Goal: Task Accomplishment & Management: Use online tool/utility

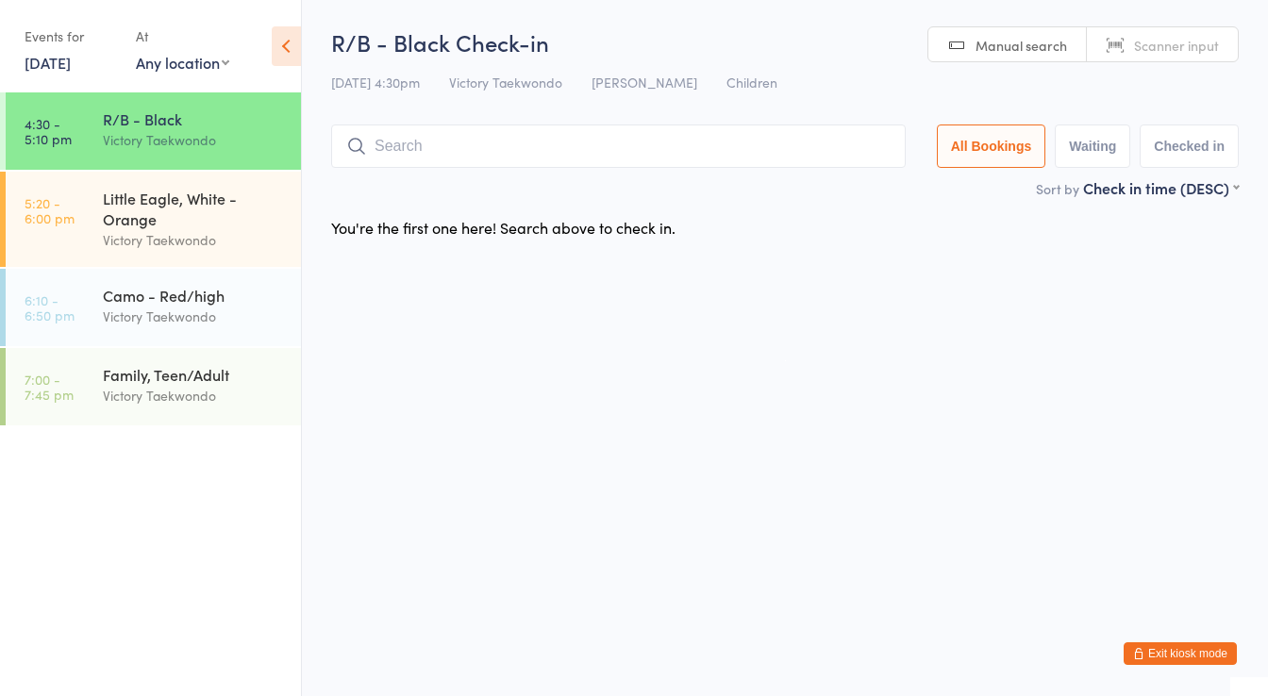
click at [408, 142] on input "search" at bounding box center [618, 146] width 575 height 43
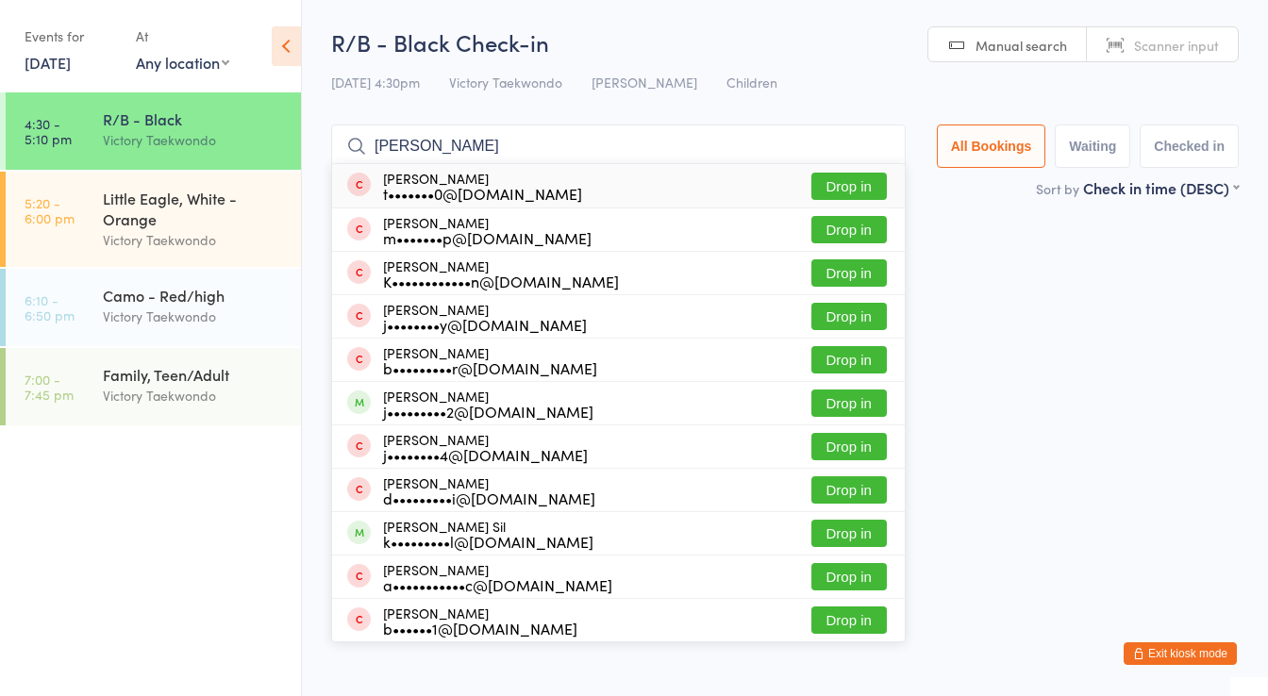
type input "[PERSON_NAME]"
click at [460, 186] on div "t•••••••0@[DOMAIN_NAME]" at bounding box center [482, 193] width 199 height 15
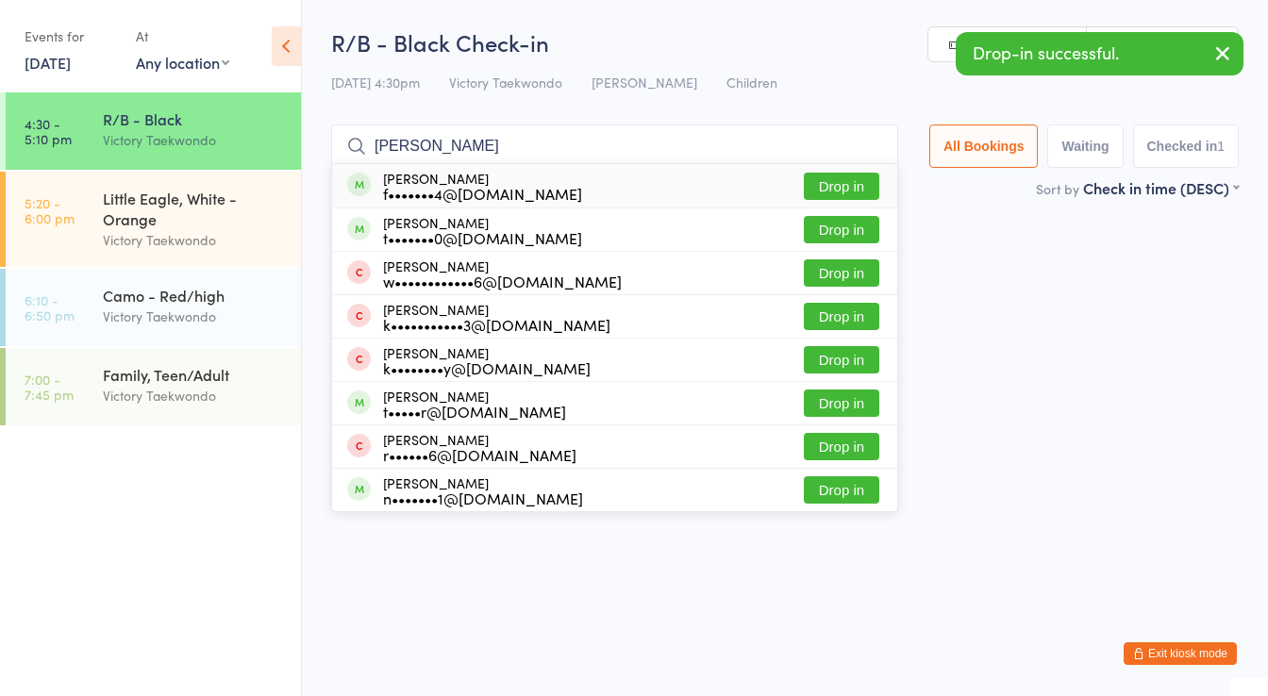
type input "[PERSON_NAME]"
click at [460, 186] on div "f•••••••4@[DOMAIN_NAME]" at bounding box center [482, 193] width 199 height 15
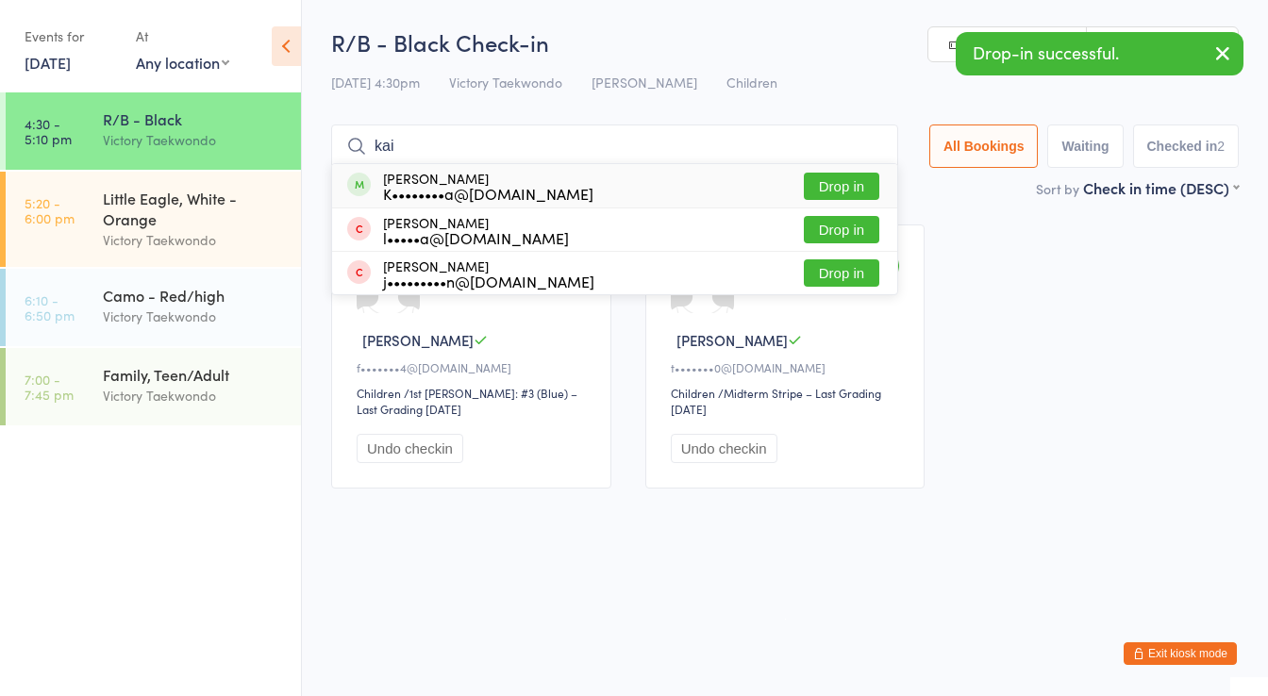
type input "kai"
click at [460, 186] on div "K••••••••a@[DOMAIN_NAME]" at bounding box center [488, 193] width 210 height 15
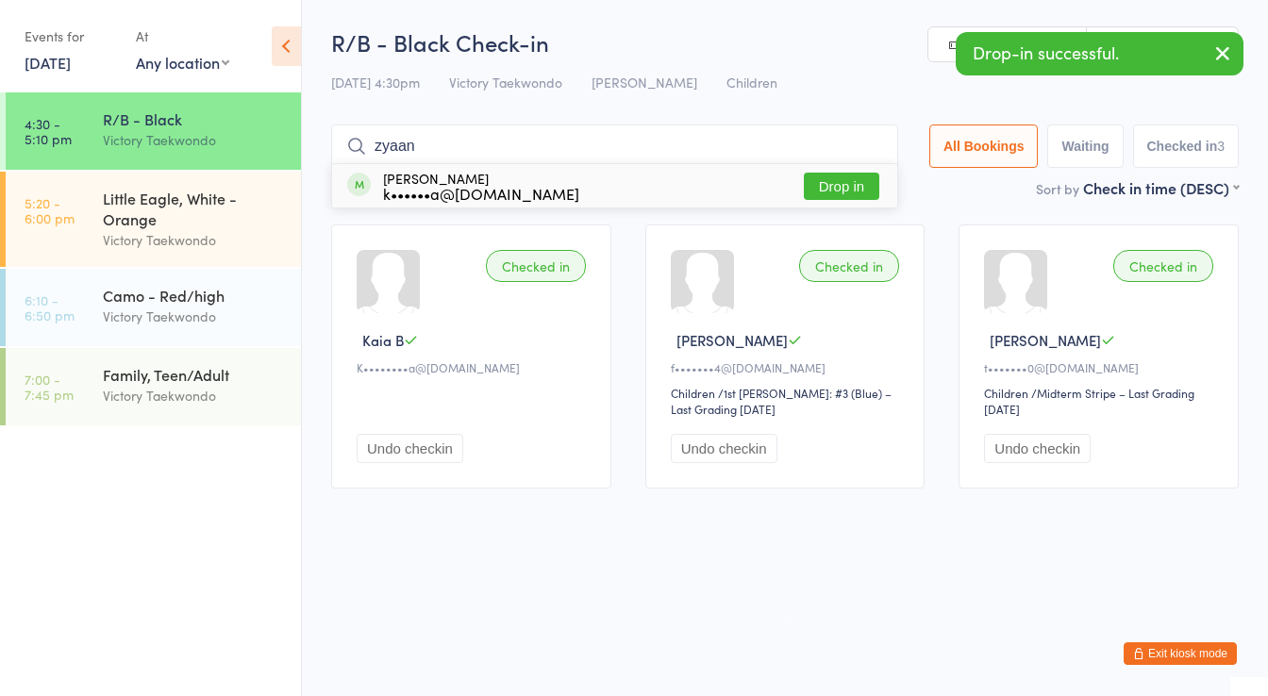
type input "zyaan"
click at [460, 186] on div "k••••••a@[DOMAIN_NAME]" at bounding box center [481, 193] width 196 height 15
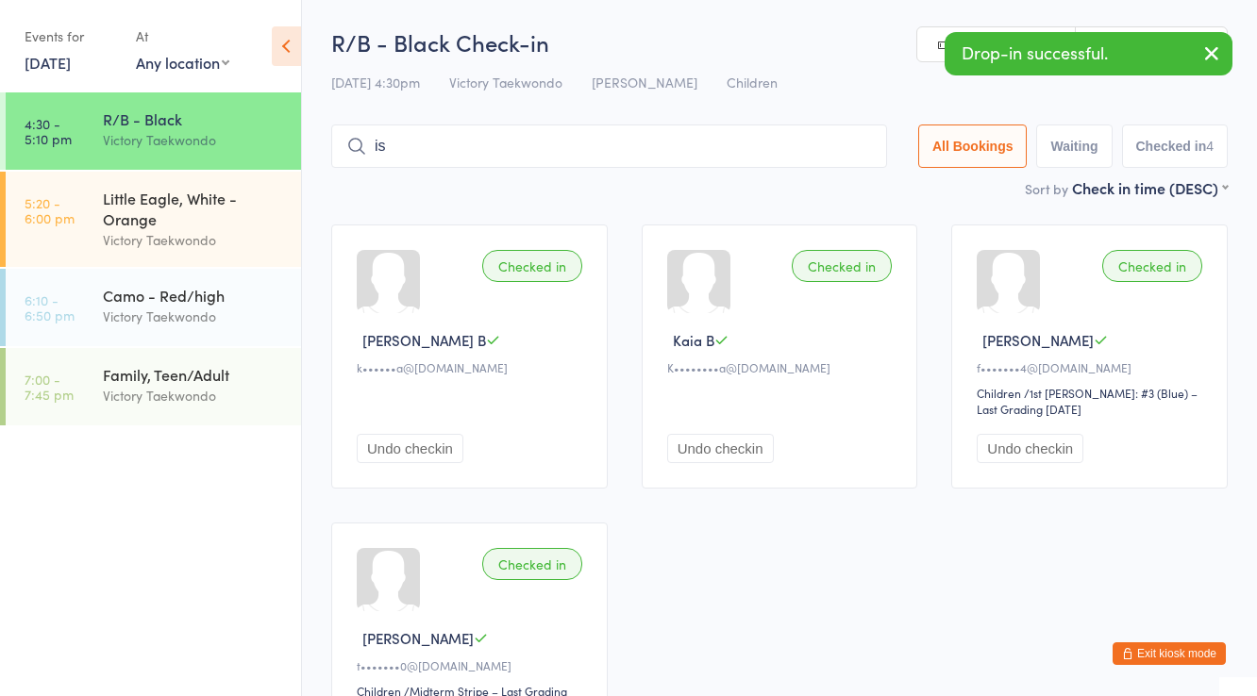
type input "i"
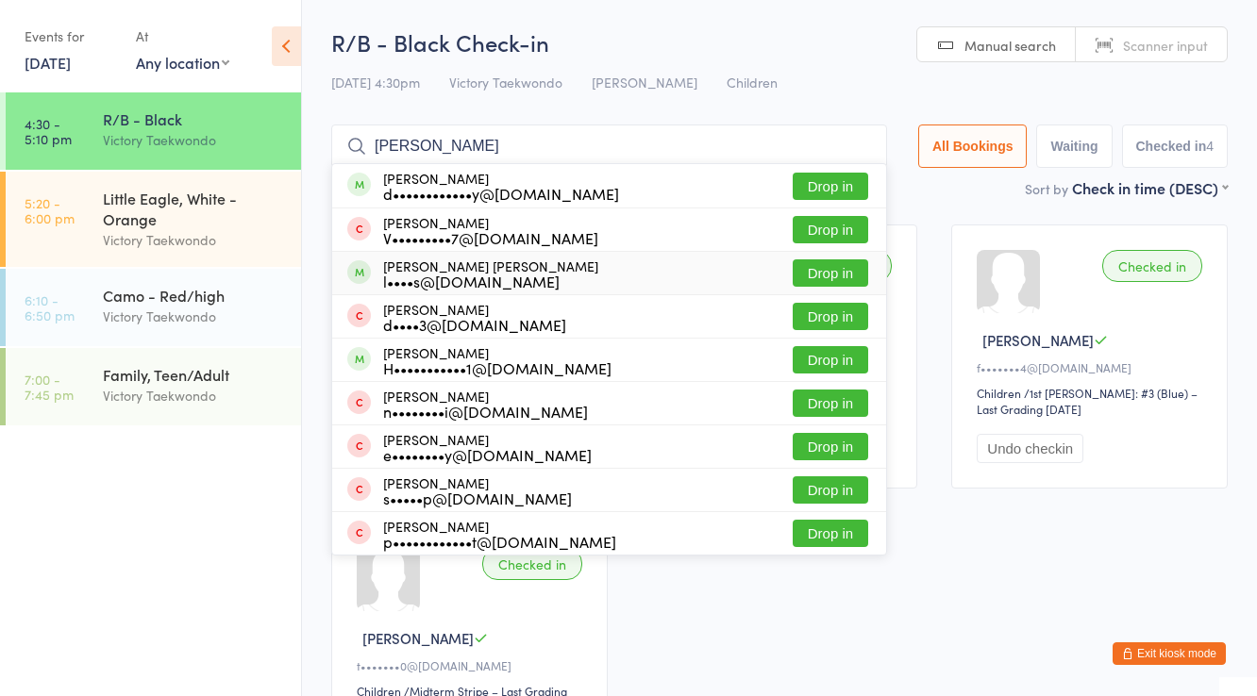
type input "[PERSON_NAME]"
click at [465, 276] on div "l••••s@[DOMAIN_NAME]" at bounding box center [490, 281] width 215 height 15
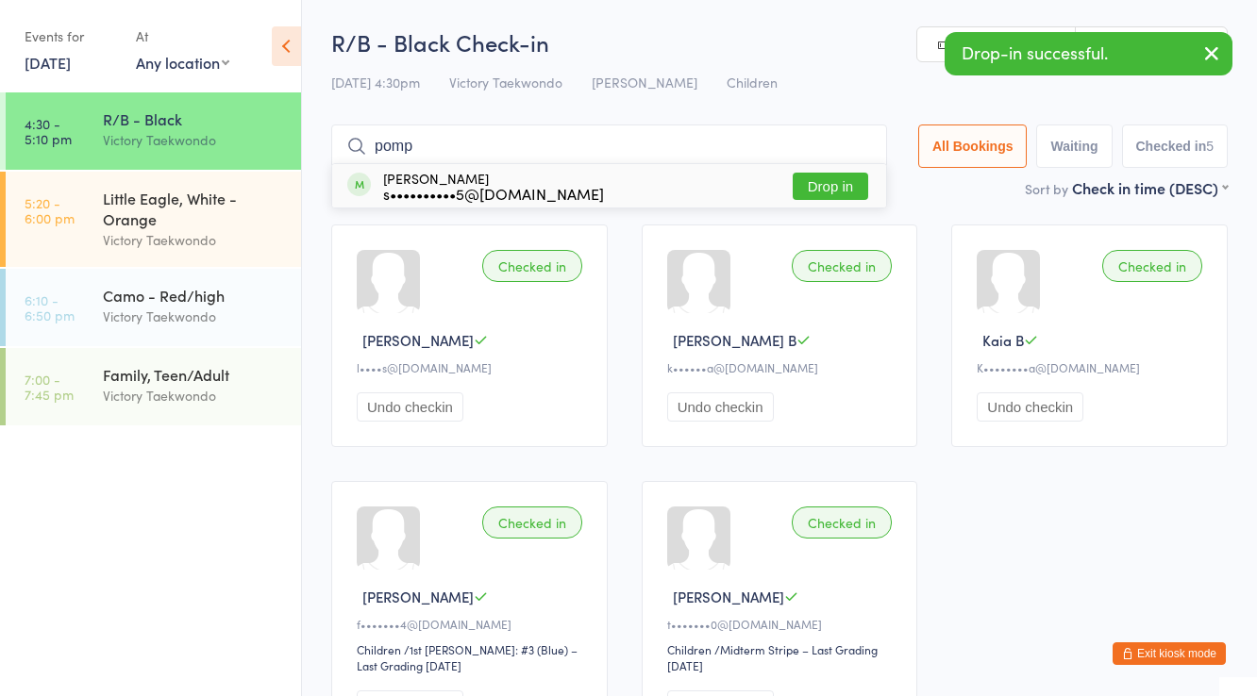
type input "pomp"
click at [449, 187] on div "s••••••••••5@[DOMAIN_NAME]" at bounding box center [493, 193] width 221 height 15
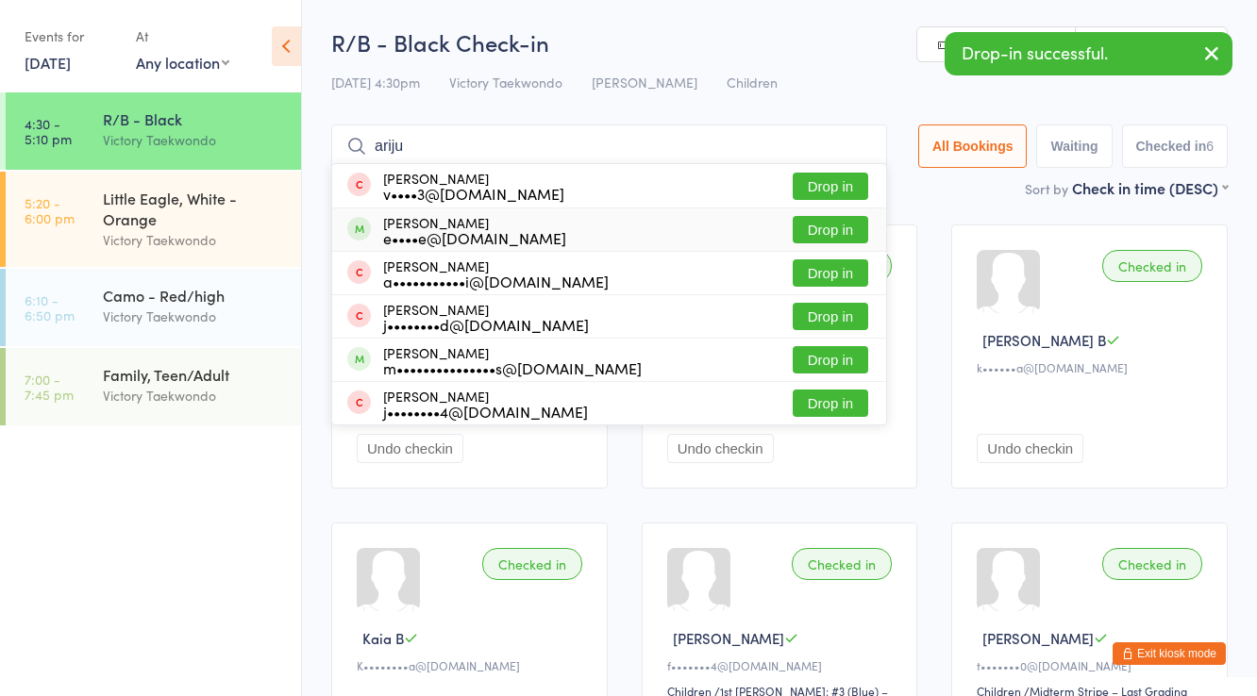
type input "ariju"
click at [442, 225] on div "[PERSON_NAME] e••••e@[DOMAIN_NAME]" at bounding box center [474, 230] width 183 height 30
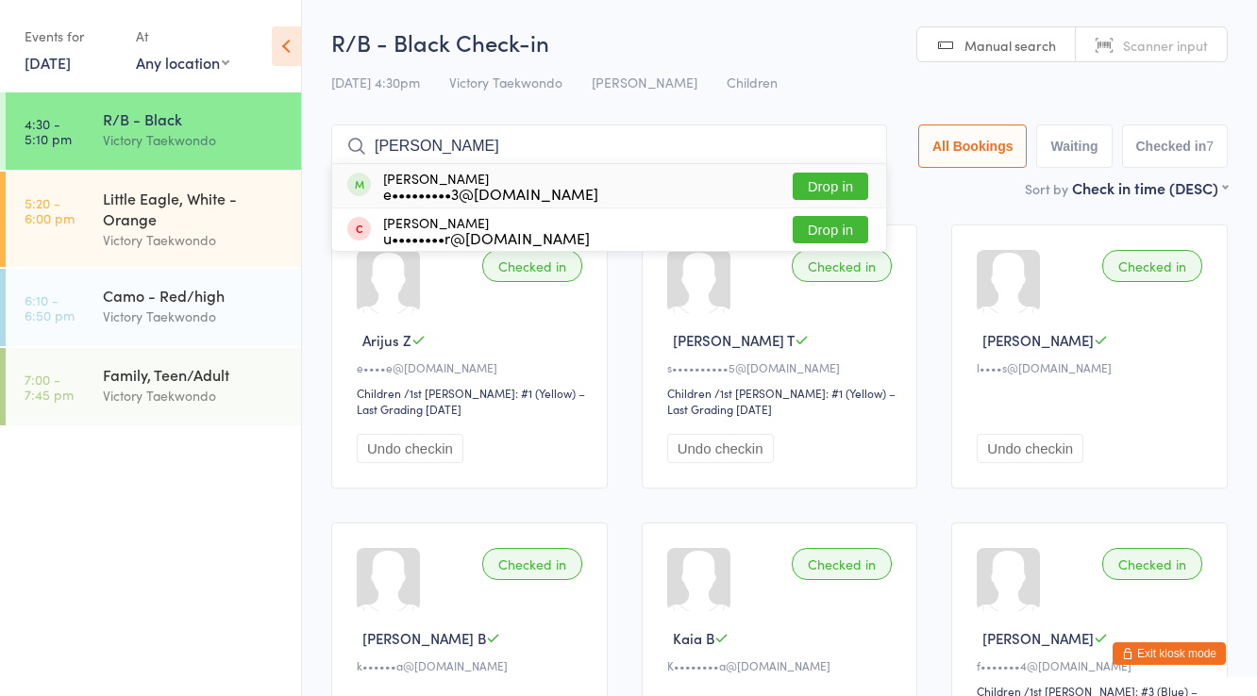
type input "[PERSON_NAME]"
click at [476, 186] on div "e•••••••••3@[DOMAIN_NAME]" at bounding box center [490, 193] width 215 height 15
